Goal: Complete application form

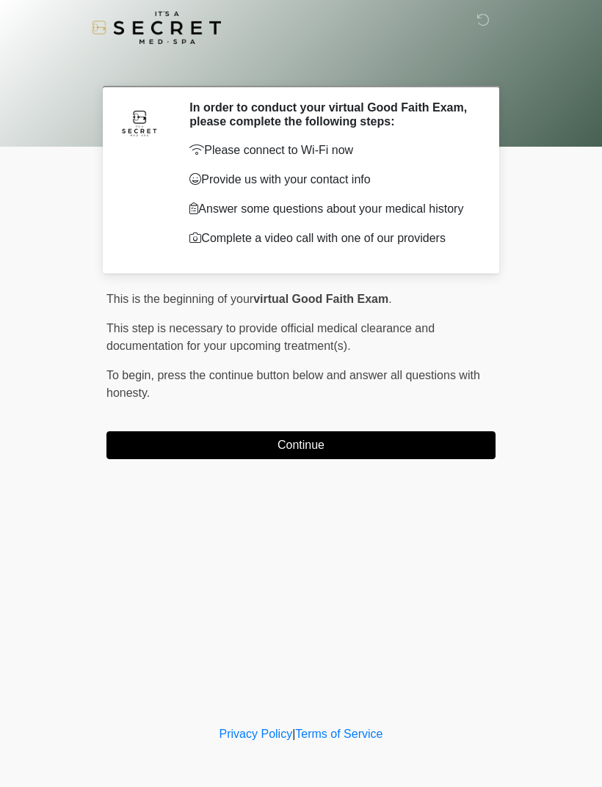
click at [456, 459] on button "Continue" at bounding box center [300, 445] width 389 height 28
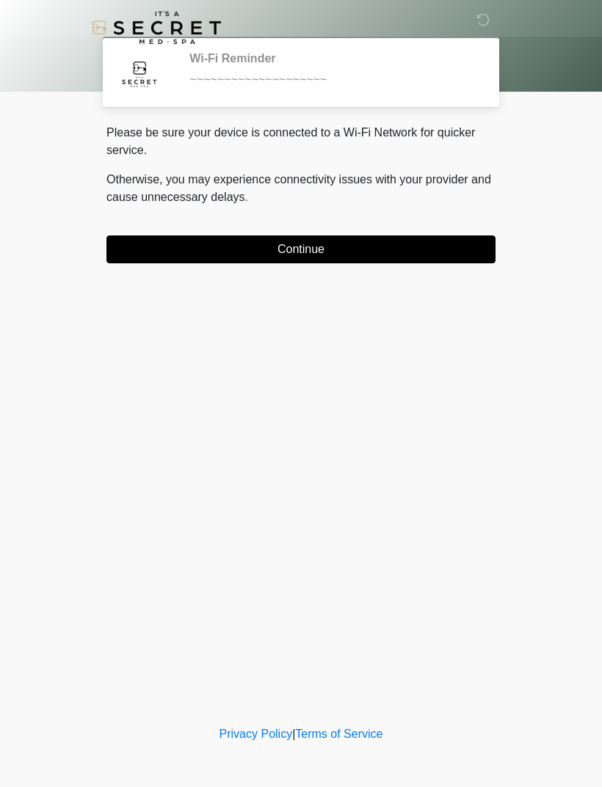
click at [444, 247] on button "Continue" at bounding box center [300, 250] width 389 height 28
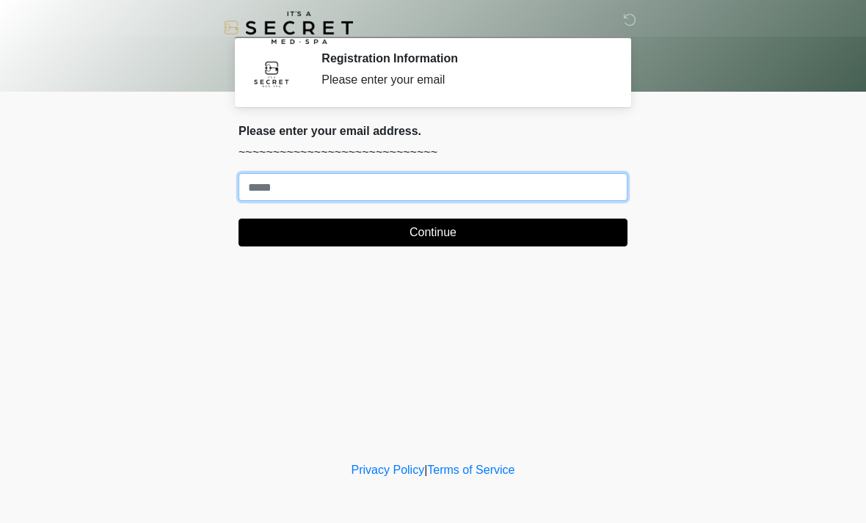
click at [571, 183] on input "Where should we email your treatment plan?" at bounding box center [432, 187] width 389 height 28
click at [611, 192] on input "Where should we email your treatment plan?" at bounding box center [432, 187] width 389 height 28
click at [263, 188] on input "Where should we email your treatment plan?" at bounding box center [432, 187] width 389 height 28
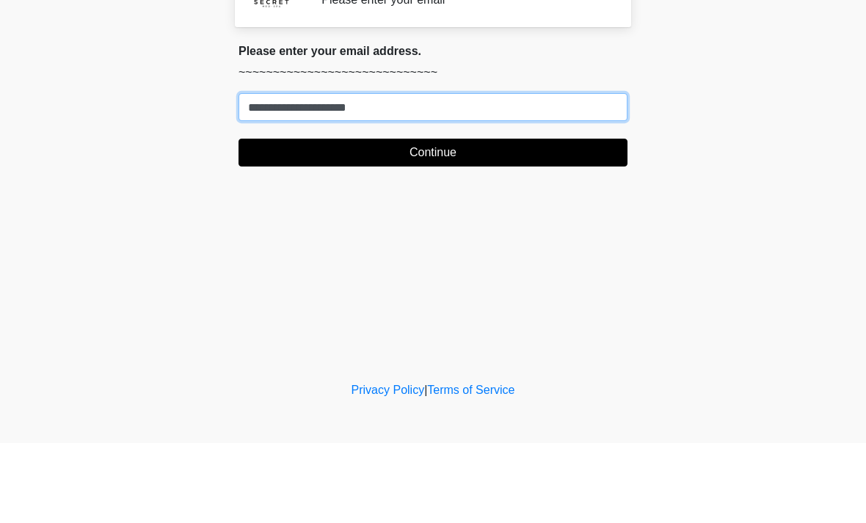
type input "**********"
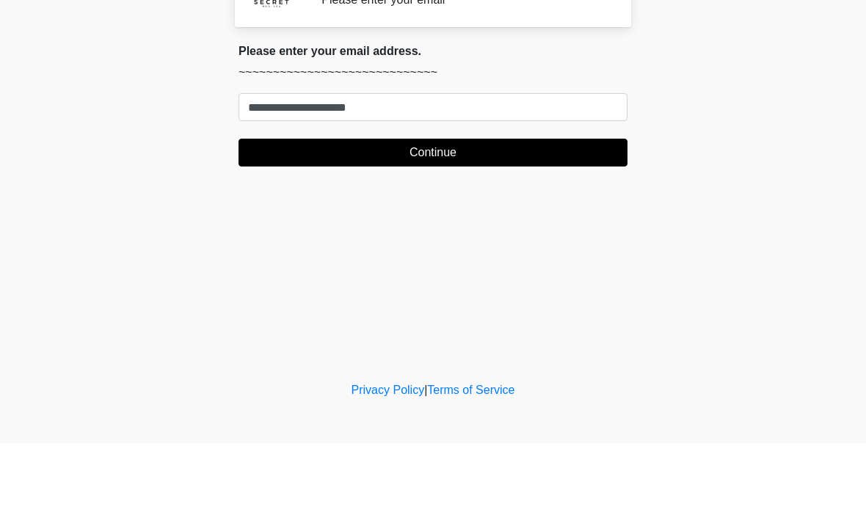
click at [435, 219] on button "Continue" at bounding box center [432, 233] width 389 height 28
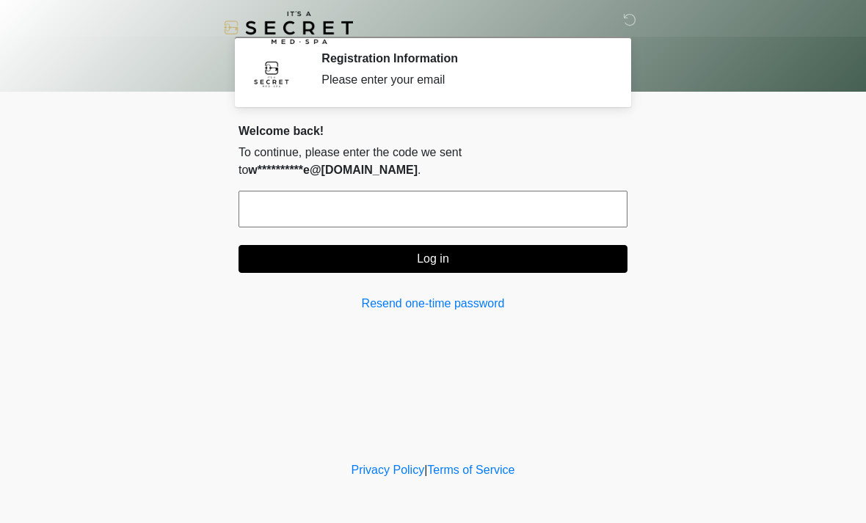
click at [264, 211] on input "text" at bounding box center [432, 209] width 389 height 37
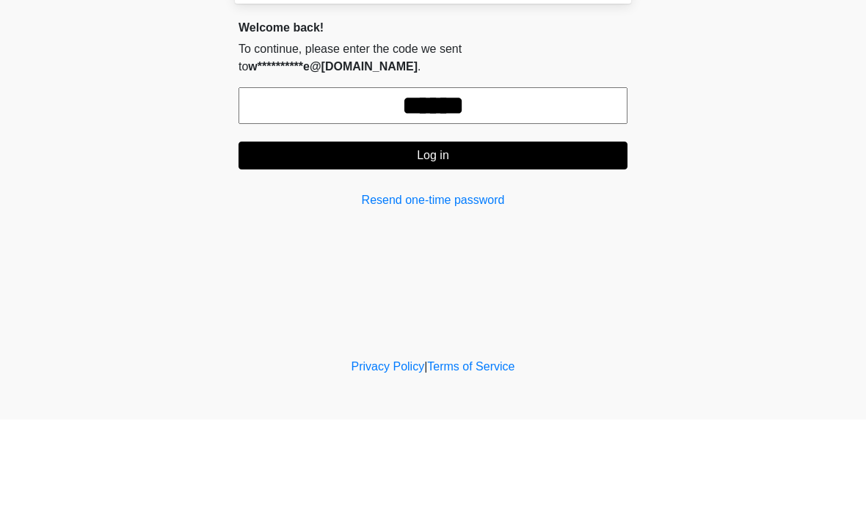
type input "******"
click at [444, 245] on button "Log in" at bounding box center [432, 259] width 389 height 28
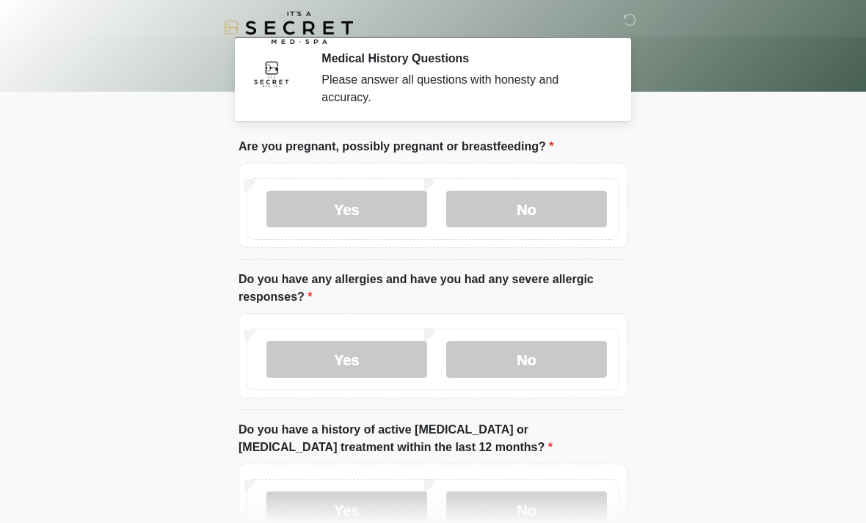
click at [529, 212] on label "No" at bounding box center [526, 209] width 161 height 37
click at [529, 368] on label "No" at bounding box center [526, 359] width 161 height 37
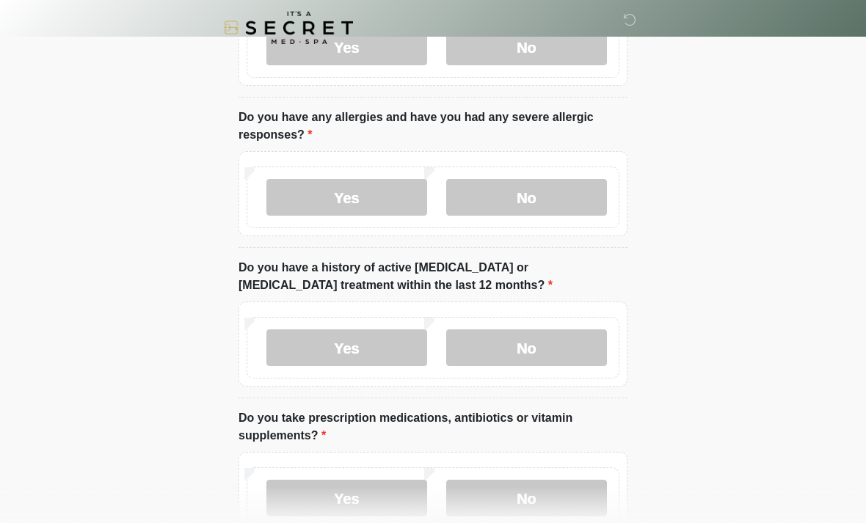
scroll to position [170, 0]
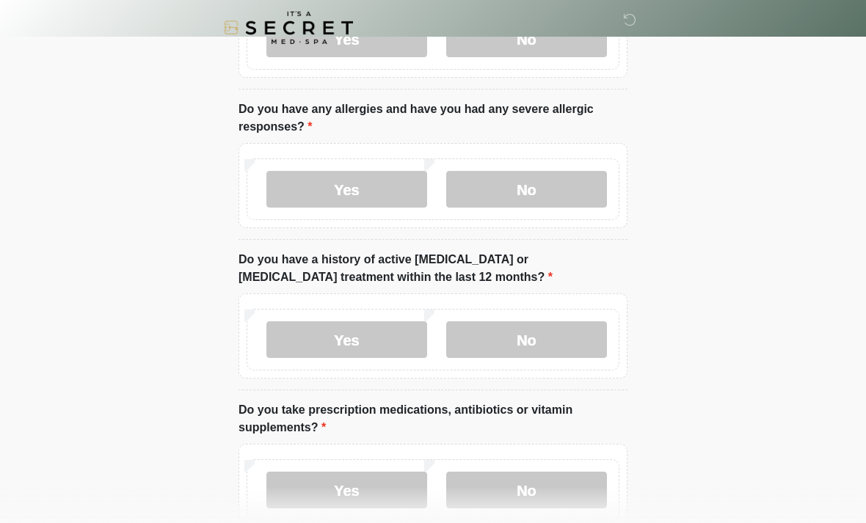
click at [536, 345] on label "No" at bounding box center [526, 339] width 161 height 37
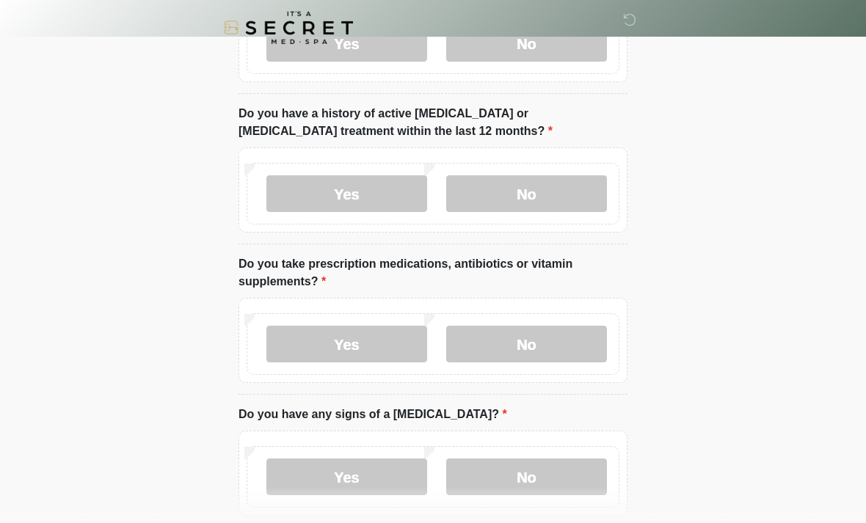
scroll to position [327, 0]
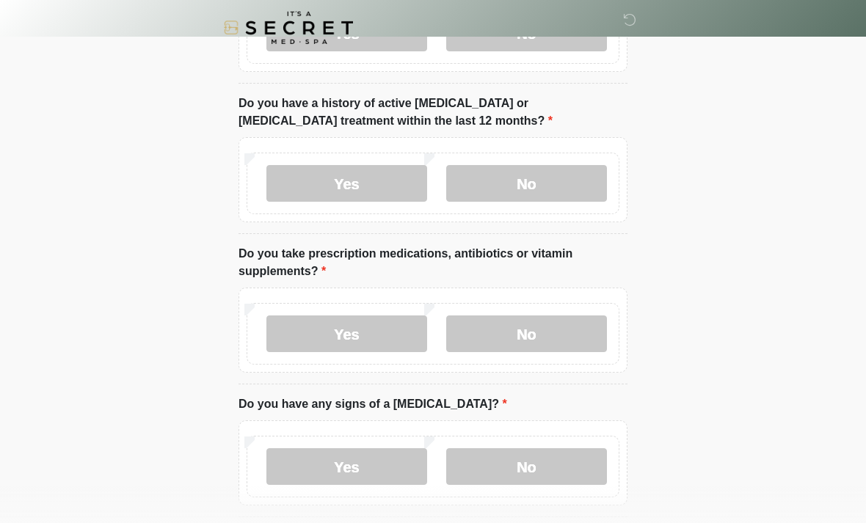
click at [356, 335] on label "Yes" at bounding box center [346, 334] width 161 height 37
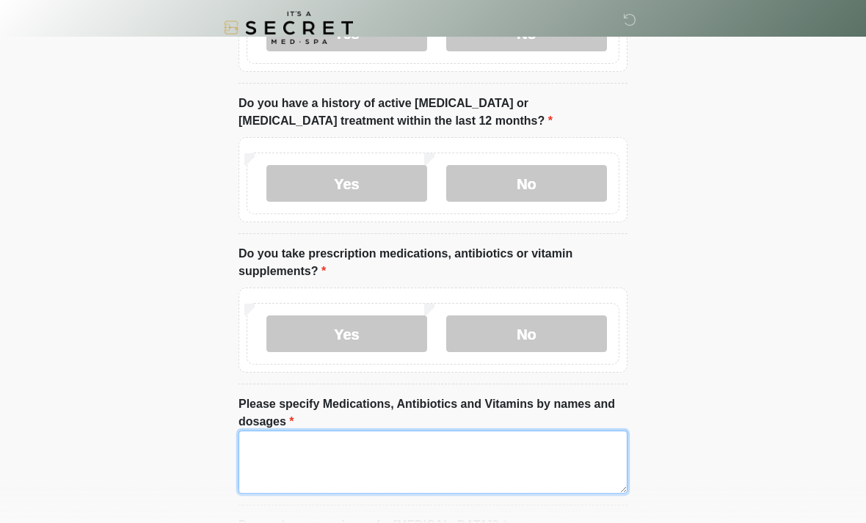
click at [255, 444] on textarea "Please specify Medications, Antibiotics and Vitamins by names and dosages" at bounding box center [432, 462] width 389 height 63
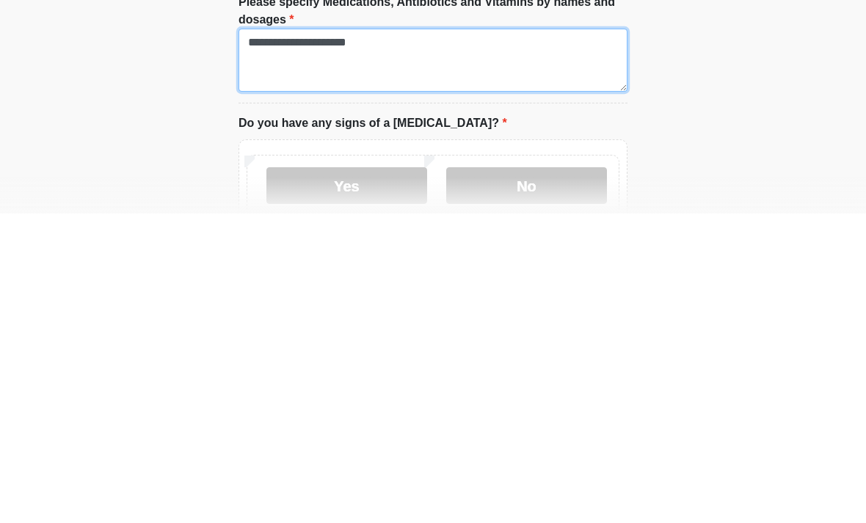
scroll to position [423, 0]
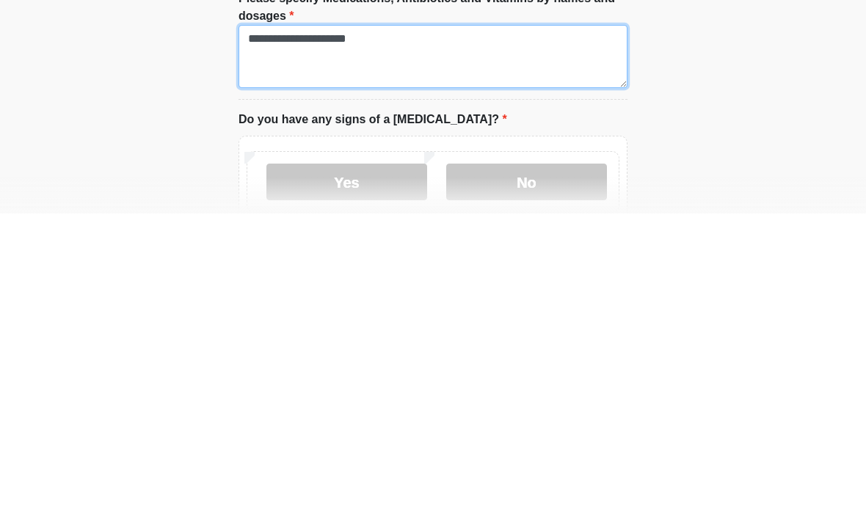
click at [431, 335] on textarea "**********" at bounding box center [432, 366] width 389 height 63
type textarea "**********"
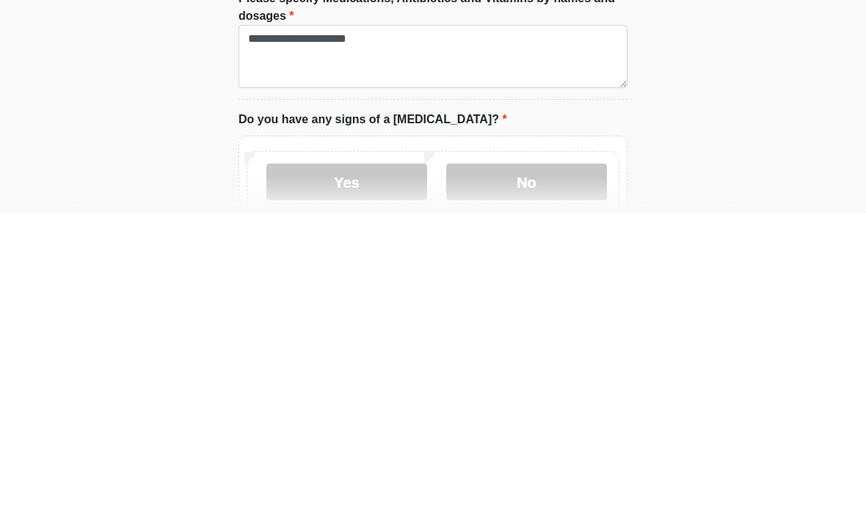
click at [539, 473] on label "No" at bounding box center [526, 491] width 161 height 37
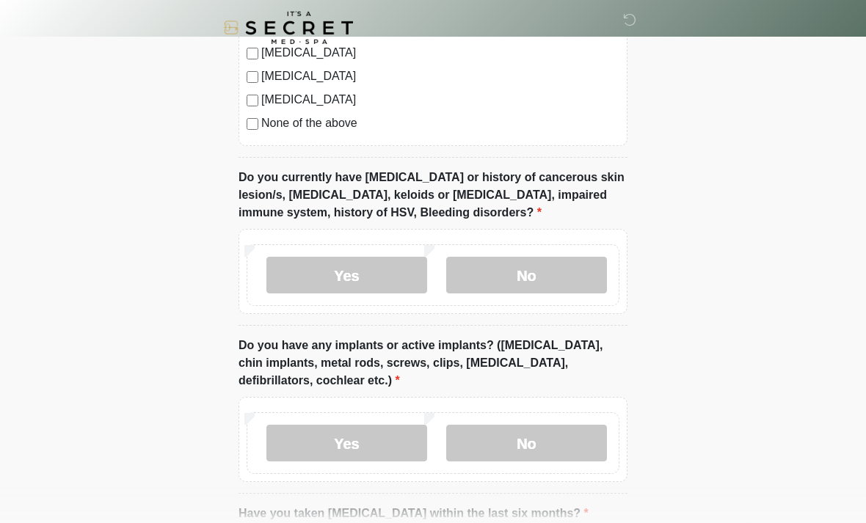
scroll to position [1195, 0]
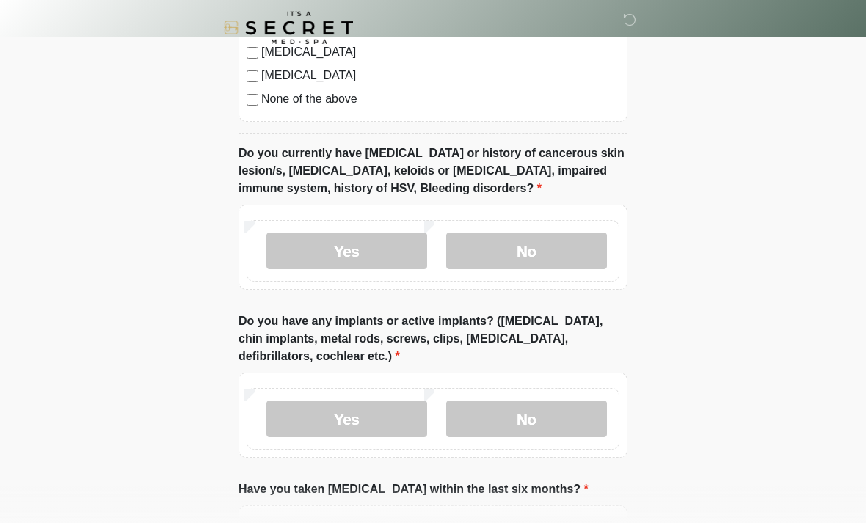
click at [527, 247] on label "No" at bounding box center [526, 251] width 161 height 37
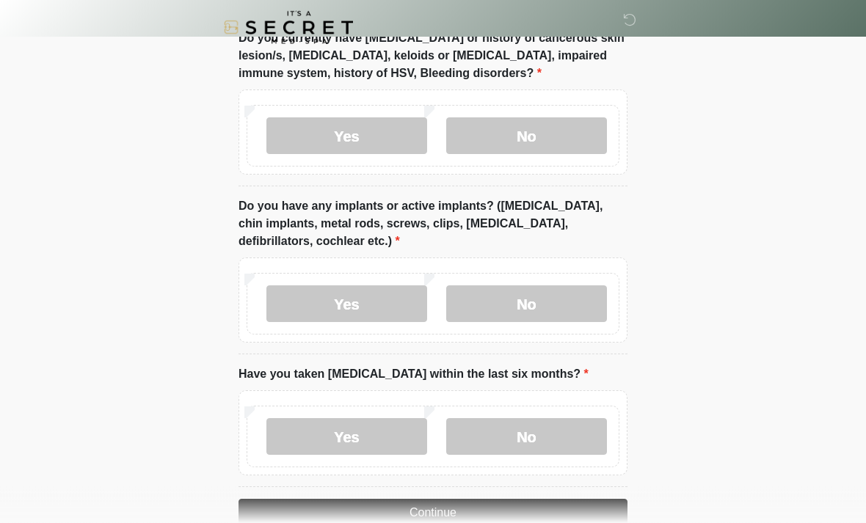
scroll to position [1310, 0]
click at [535, 300] on label "No" at bounding box center [526, 303] width 161 height 37
click at [533, 433] on label "No" at bounding box center [526, 436] width 161 height 37
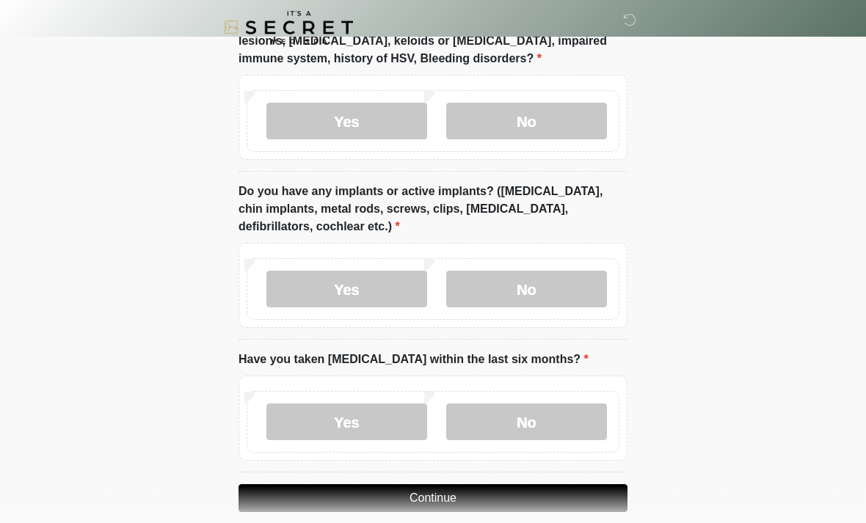
scroll to position [1342, 0]
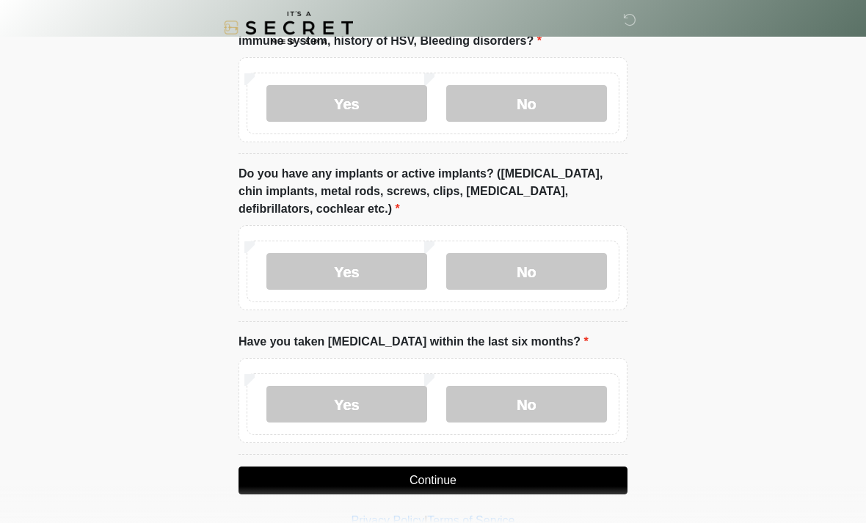
click at [437, 481] on button "Continue" at bounding box center [432, 481] width 389 height 28
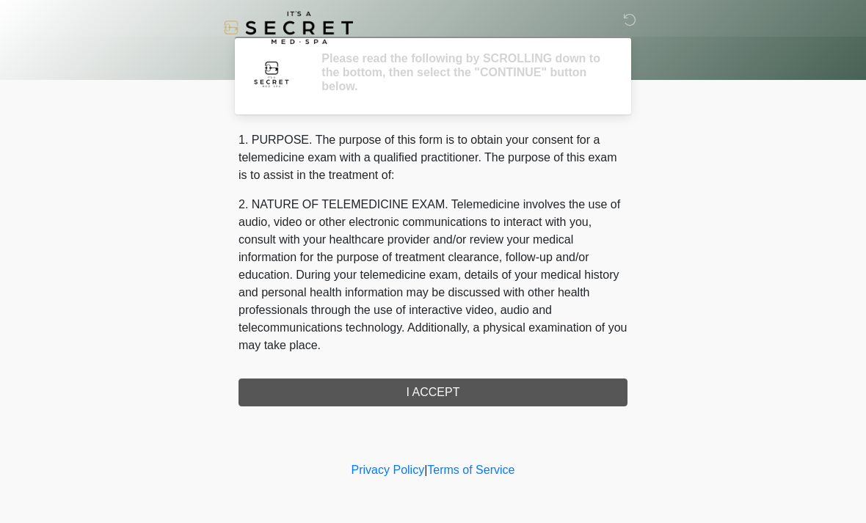
scroll to position [0, 0]
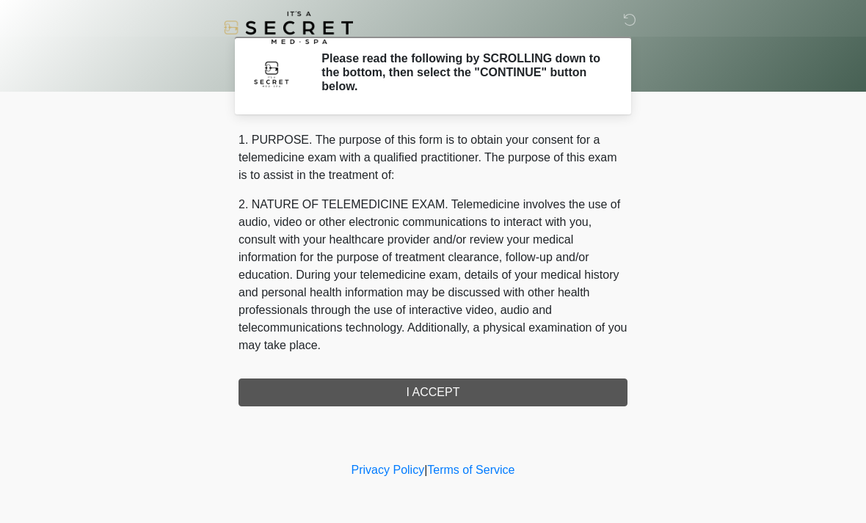
click at [437, 394] on div "1. PURPOSE. The purpose of this form is to obtain your consent for a telemedici…" at bounding box center [432, 268] width 389 height 275
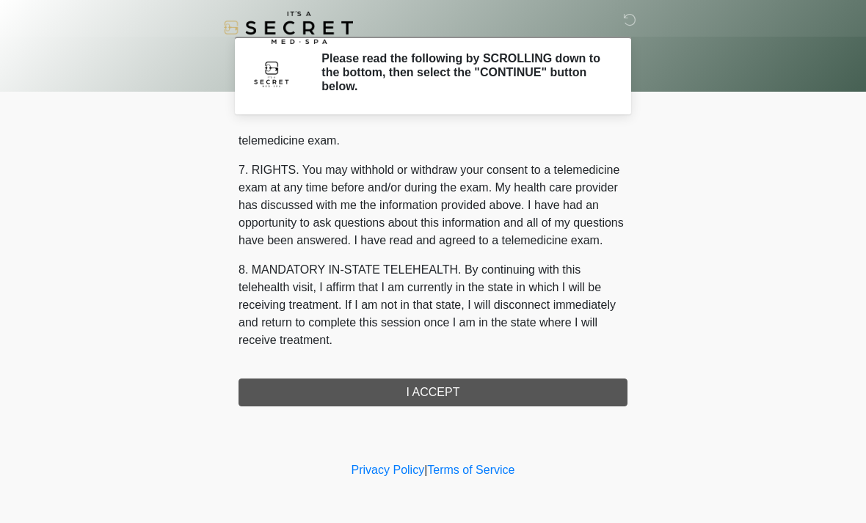
scroll to position [622, 0]
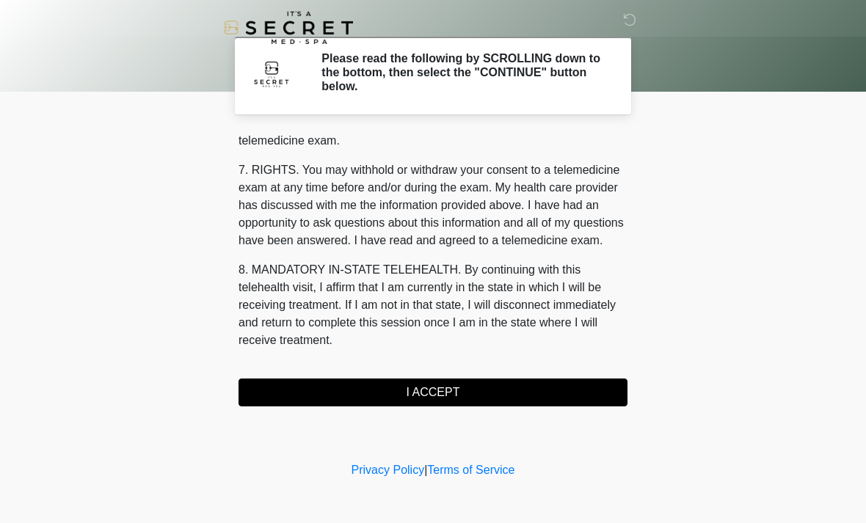
click at [445, 394] on button "I ACCEPT" at bounding box center [432, 393] width 389 height 28
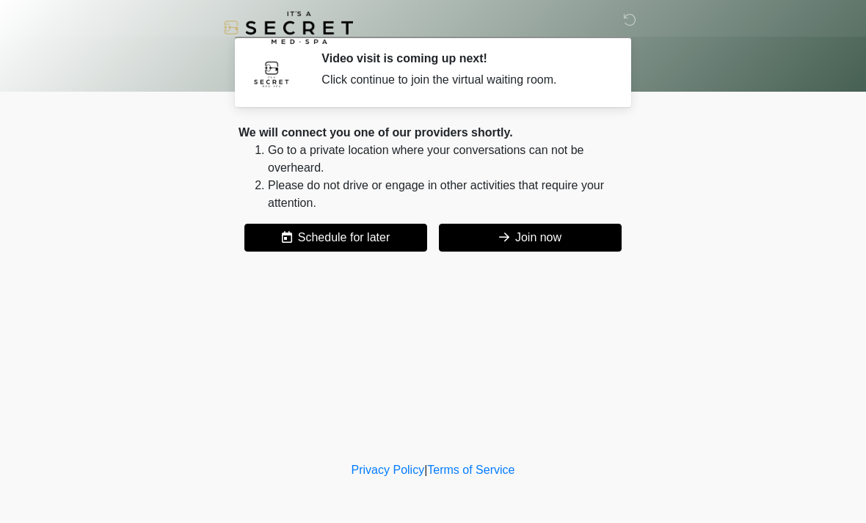
click at [533, 244] on button "Join now" at bounding box center [530, 238] width 183 height 28
